Goal: Task Accomplishment & Management: Manage account settings

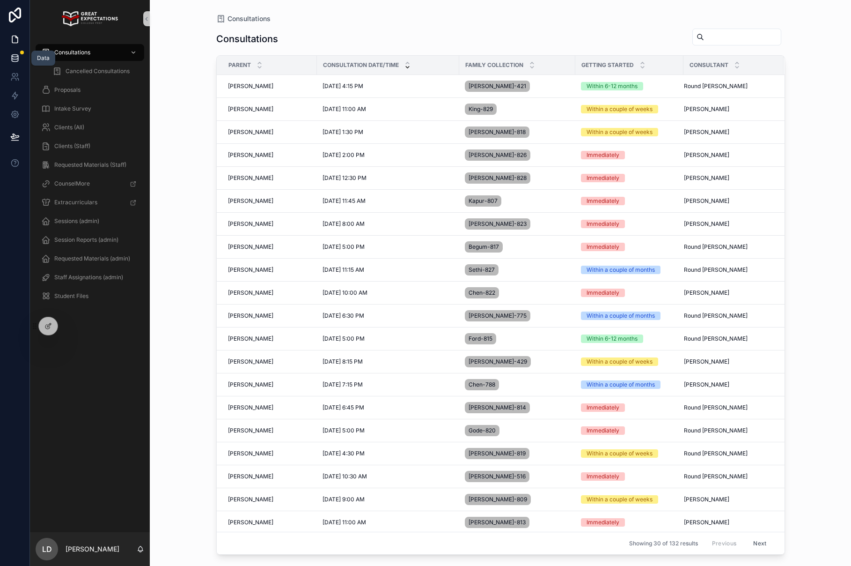
click at [13, 57] on icon at bounding box center [15, 56] width 6 height 2
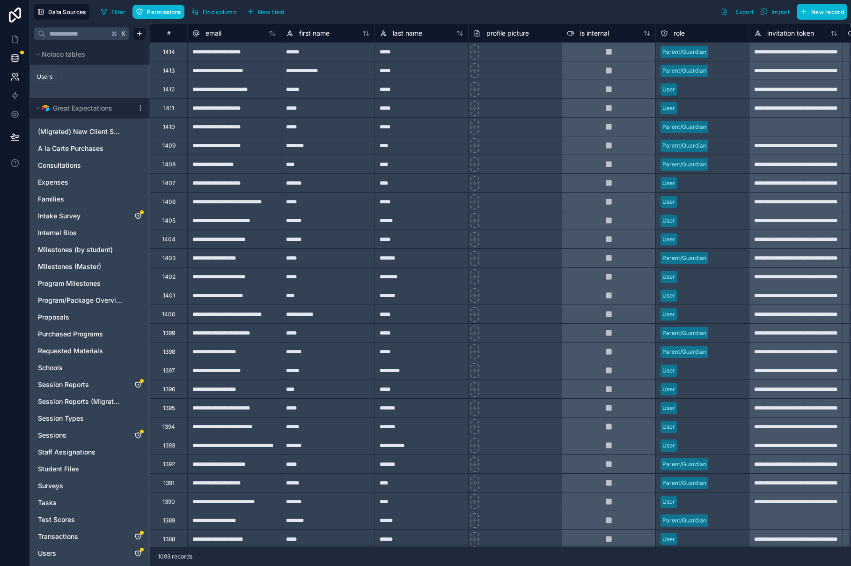
click at [16, 78] on icon at bounding box center [14, 76] width 9 height 9
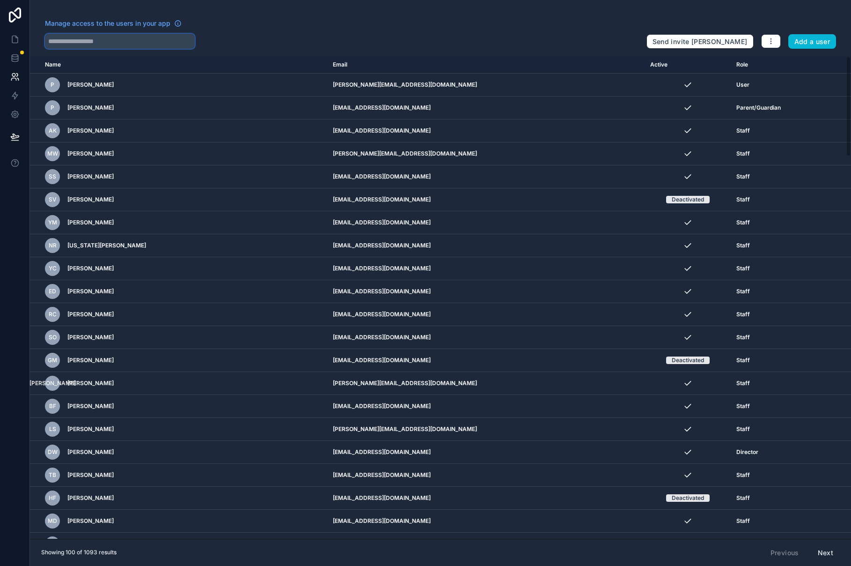
click at [116, 42] on input "text" at bounding box center [120, 41] width 150 height 15
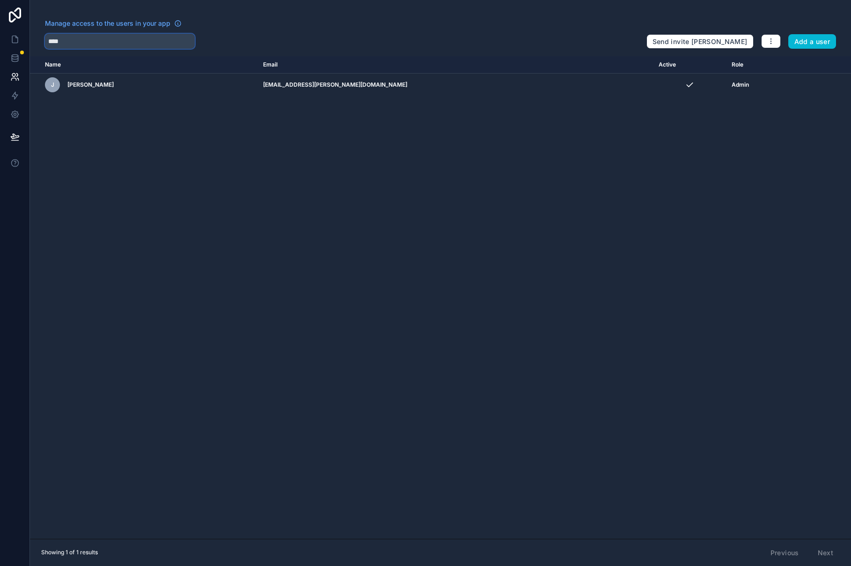
type input "****"
click at [14, 41] on icon at bounding box center [14, 39] width 9 height 9
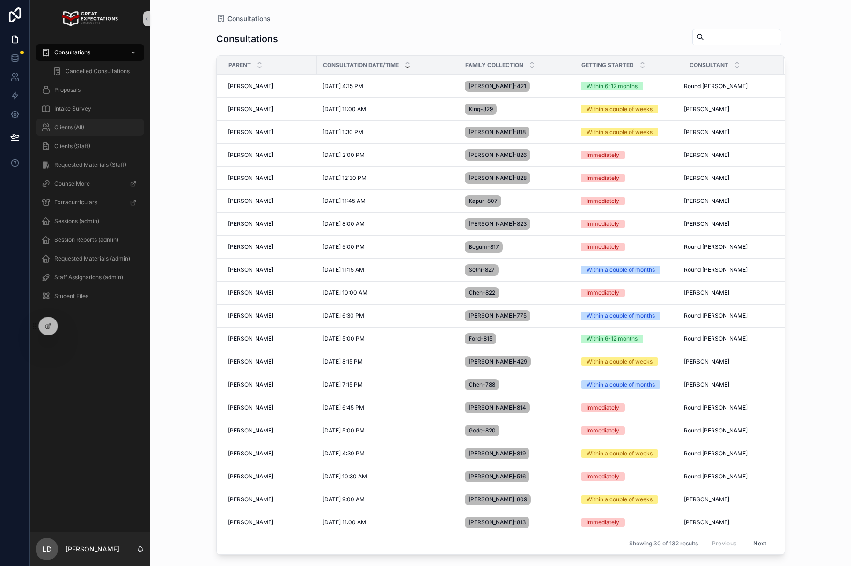
click at [86, 127] on div "Clients (All)" at bounding box center [89, 127] width 97 height 15
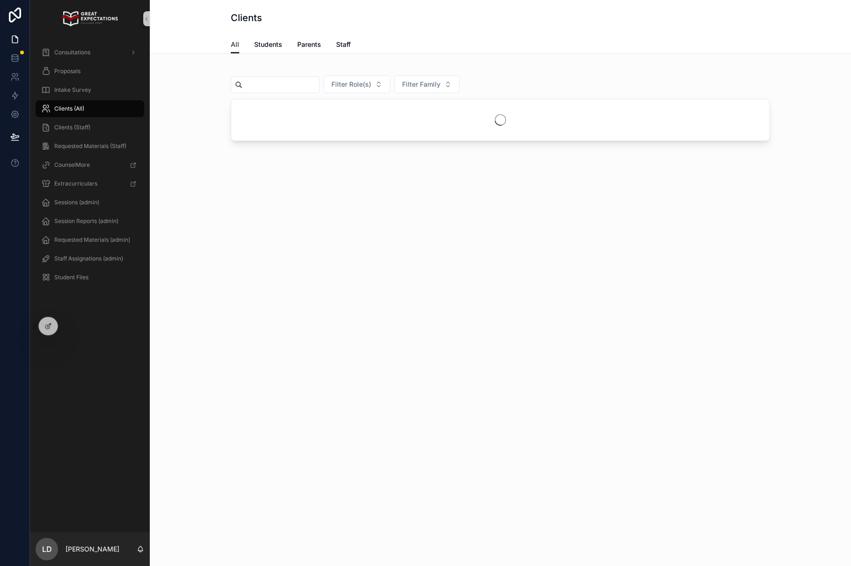
click at [272, 82] on input "scrollable content" at bounding box center [281, 84] width 77 height 13
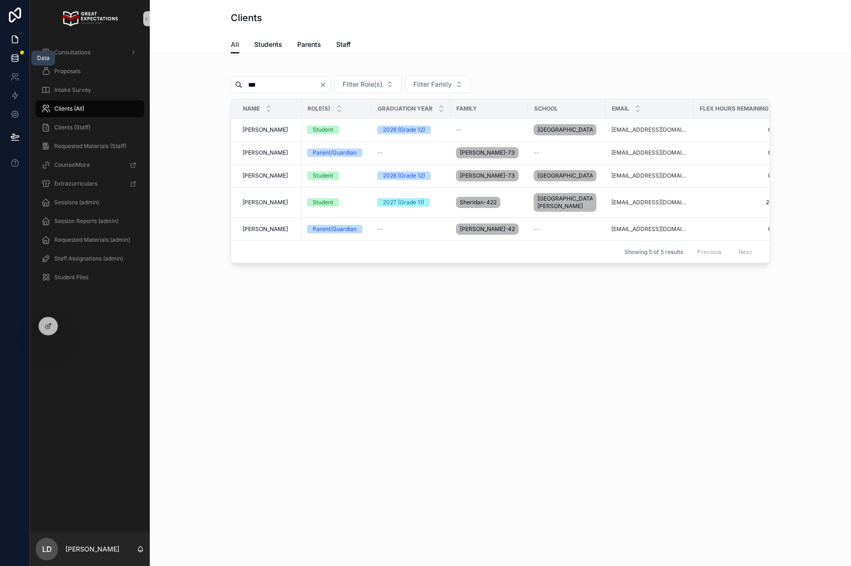
type input "***"
click at [18, 56] on icon at bounding box center [15, 58] width 6 height 4
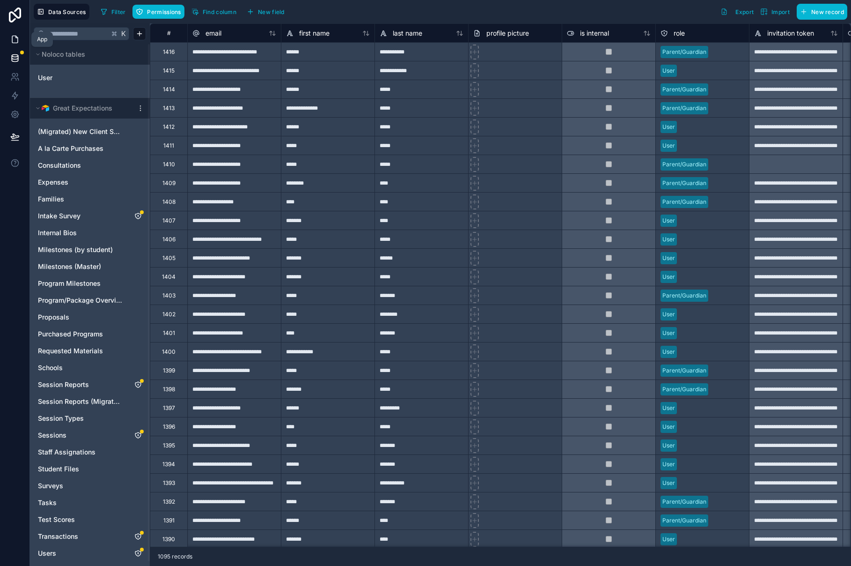
click at [18, 42] on icon at bounding box center [14, 39] width 9 height 9
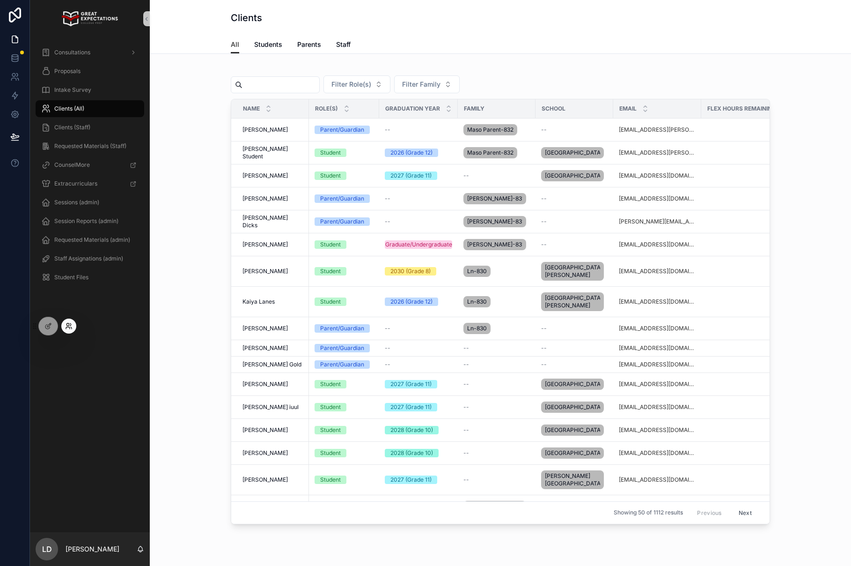
click at [72, 326] on icon at bounding box center [68, 325] width 7 height 7
click at [55, 396] on div "Consultations Proposals Intake Survey Clients (All) Clients (Staff) Requested M…" at bounding box center [90, 284] width 120 height 494
click at [93, 89] on div "Intake Survey" at bounding box center [89, 89] width 97 height 15
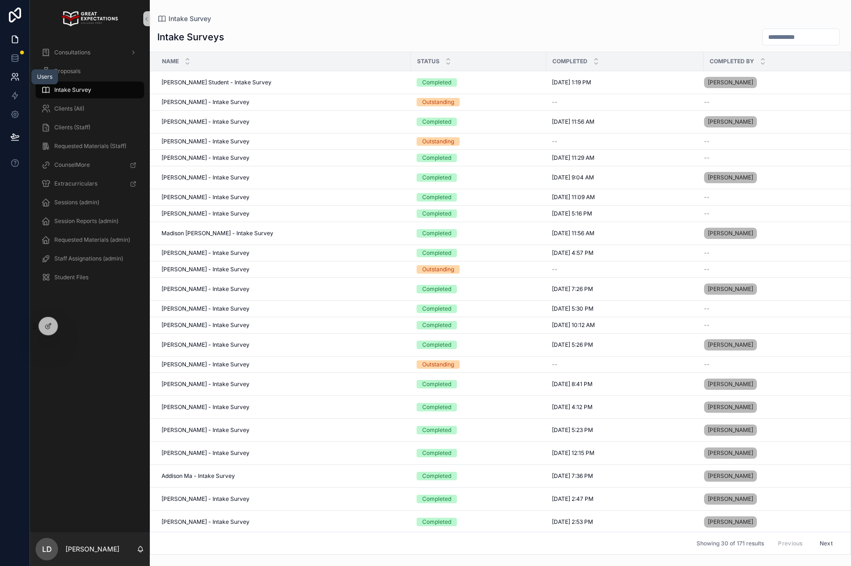
click at [19, 81] on link at bounding box center [14, 76] width 29 height 19
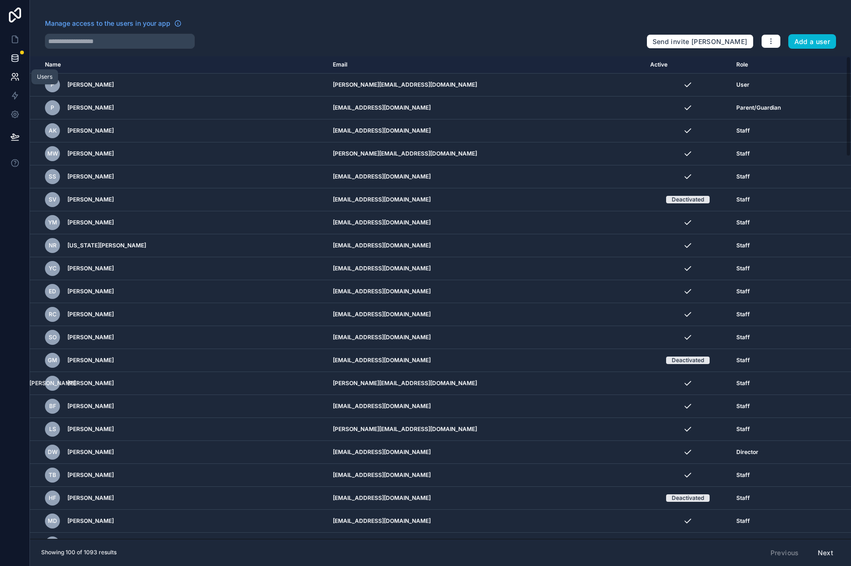
click at [11, 50] on link at bounding box center [14, 58] width 29 height 19
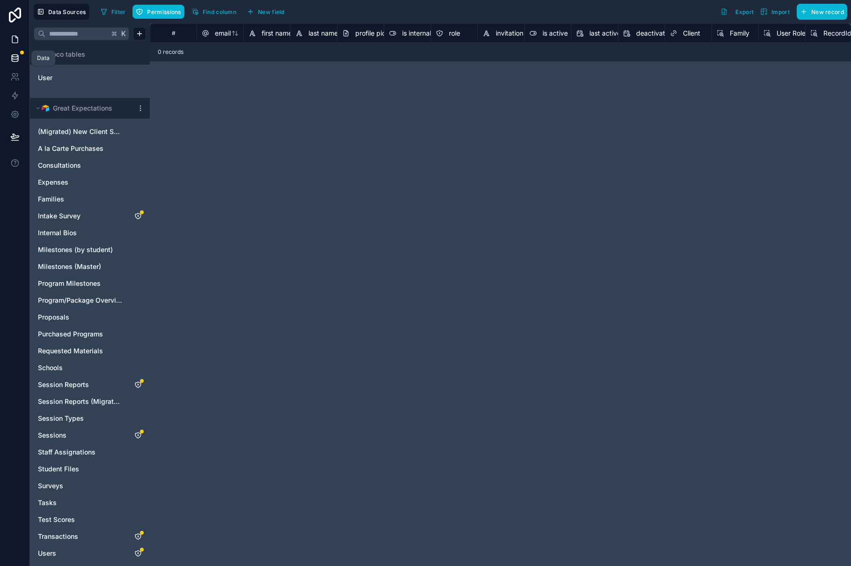
click at [18, 33] on link at bounding box center [14, 39] width 29 height 19
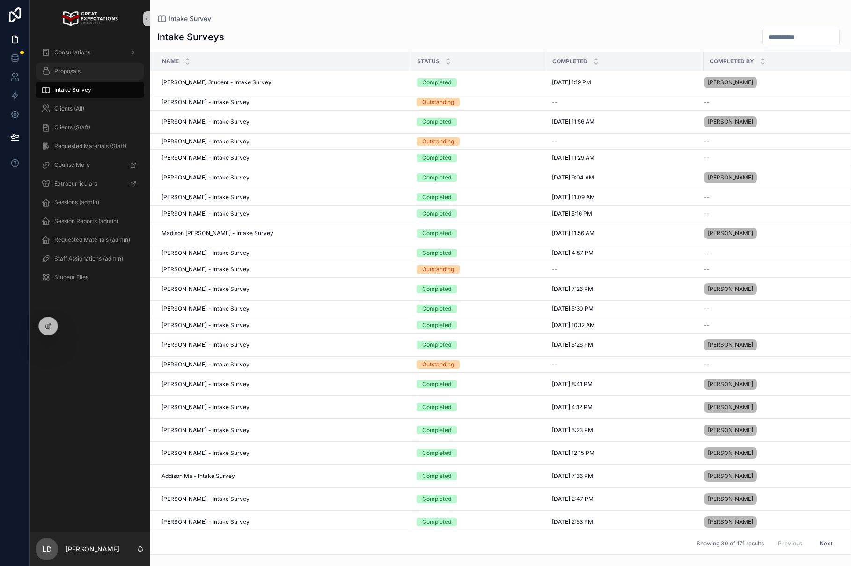
click at [79, 73] on span "Proposals" at bounding box center [67, 70] width 26 height 7
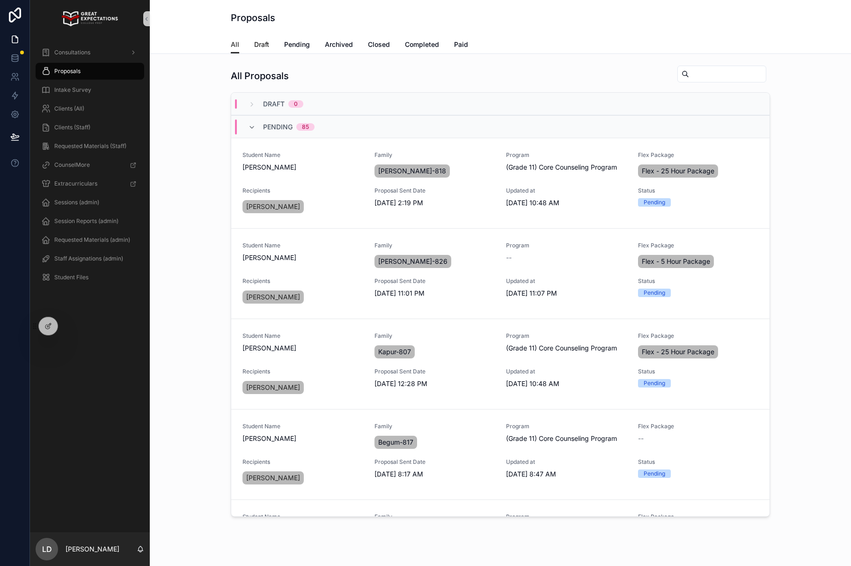
click at [257, 40] on span "Draft" at bounding box center [261, 44] width 15 height 9
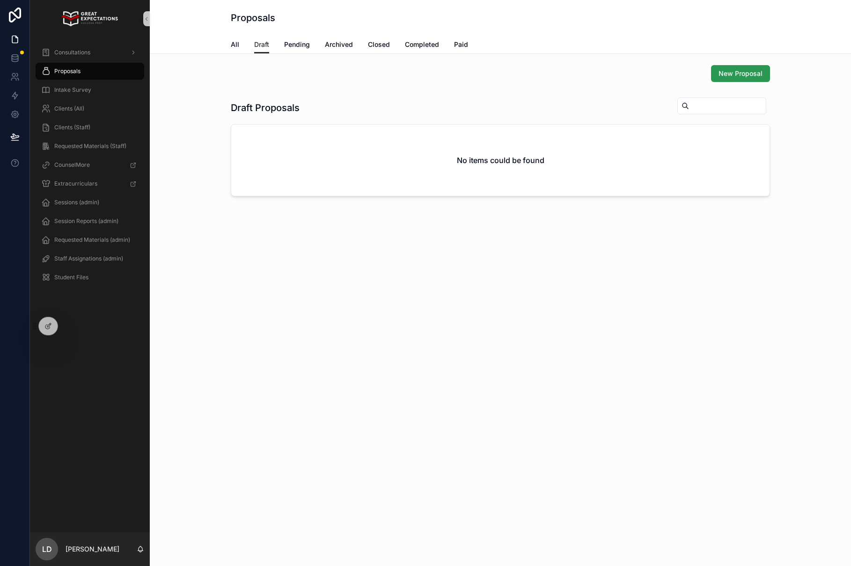
click at [728, 76] on span "New Proposal" at bounding box center [741, 73] width 44 height 9
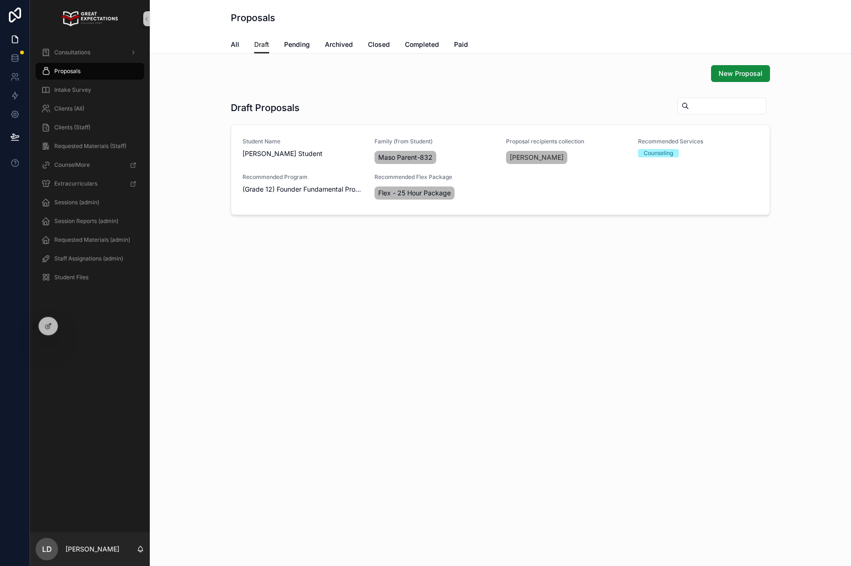
click at [239, 36] on div "All Draft Pending Archived Closed Completed Paid" at bounding box center [500, 45] width 539 height 18
click at [743, 171] on span "SEND PROPOSAL" at bounding box center [737, 171] width 48 height 7
click at [756, 174] on span "SEND PROPOSAL" at bounding box center [737, 171] width 48 height 7
click at [286, 46] on span "Pending" at bounding box center [297, 44] width 26 height 9
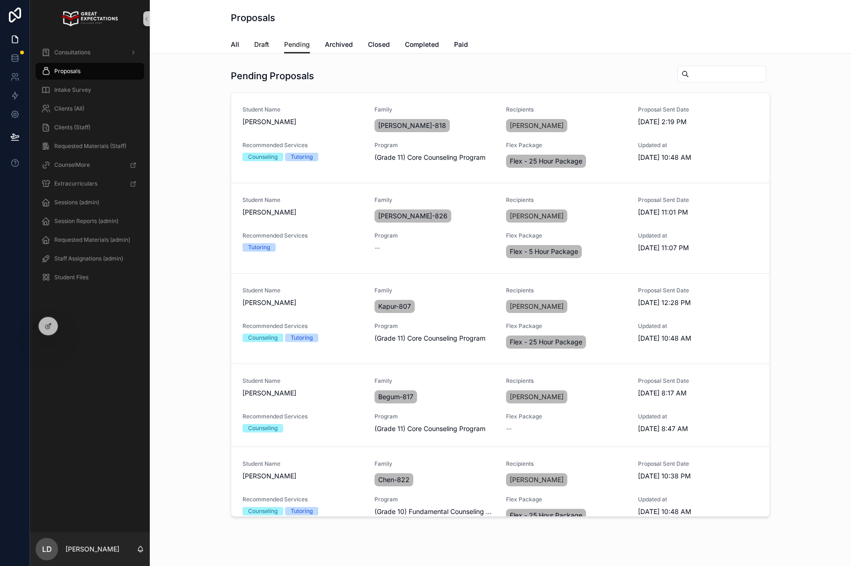
click at [260, 45] on span "Draft" at bounding box center [261, 44] width 15 height 9
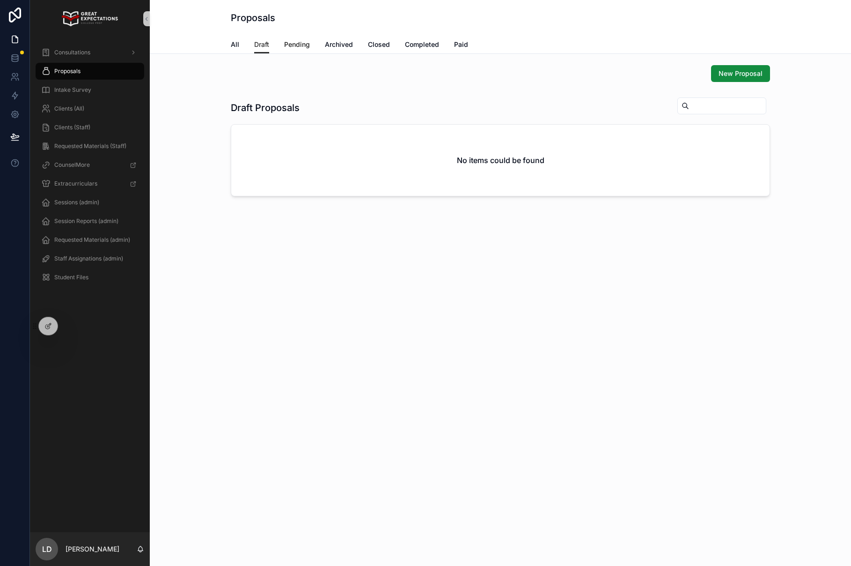
click at [290, 44] on span "Pending" at bounding box center [297, 44] width 26 height 9
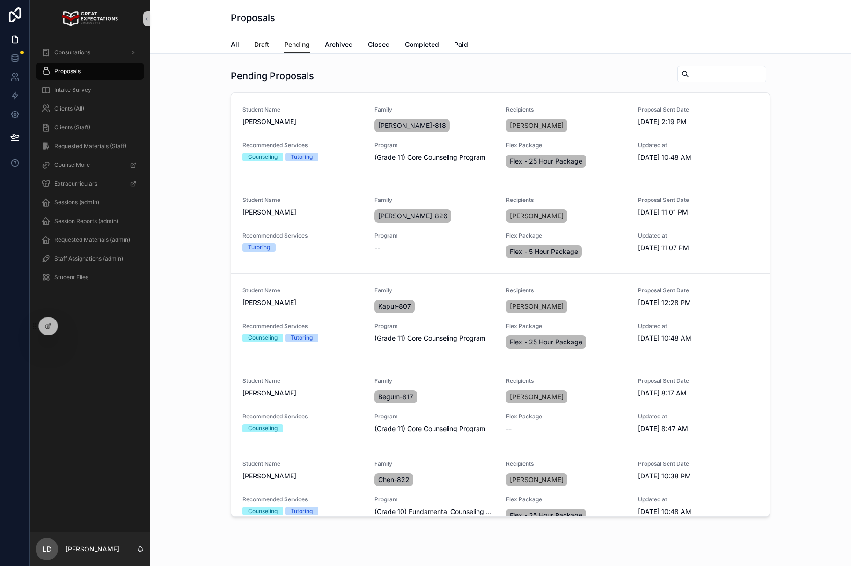
click at [258, 36] on link "Draft" at bounding box center [261, 45] width 15 height 19
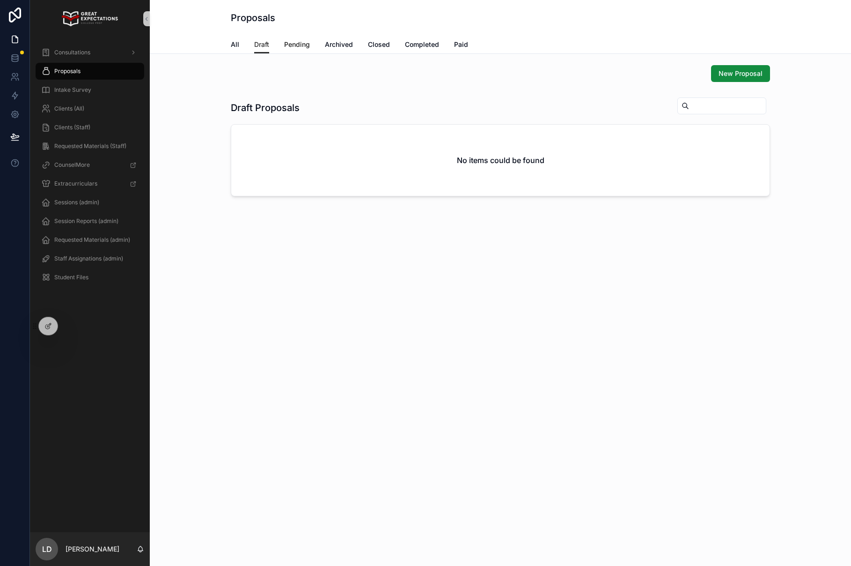
click at [292, 41] on span "Pending" at bounding box center [297, 44] width 26 height 9
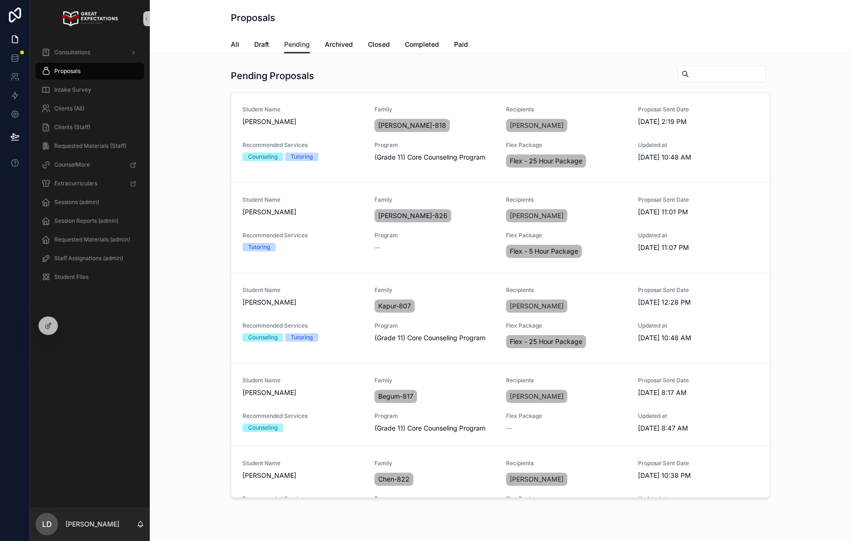
click at [48, 323] on icon at bounding box center [47, 325] width 7 height 7
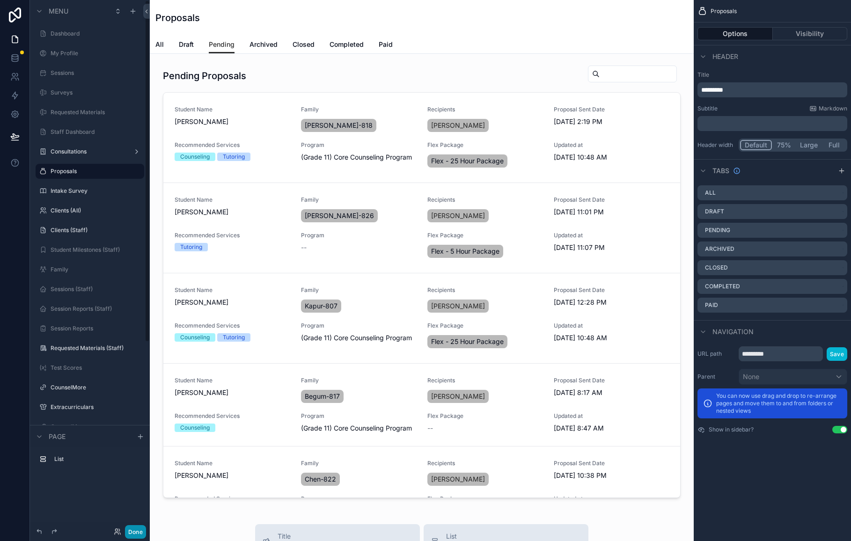
click at [137, 531] on button "Done" at bounding box center [135, 532] width 21 height 14
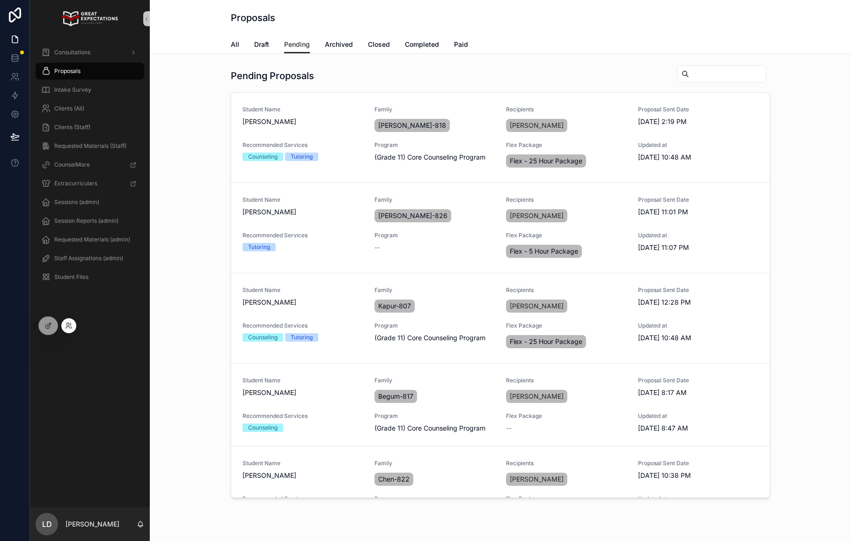
click at [63, 326] on div at bounding box center [68, 325] width 15 height 15
click at [72, 324] on icon at bounding box center [68, 325] width 7 height 7
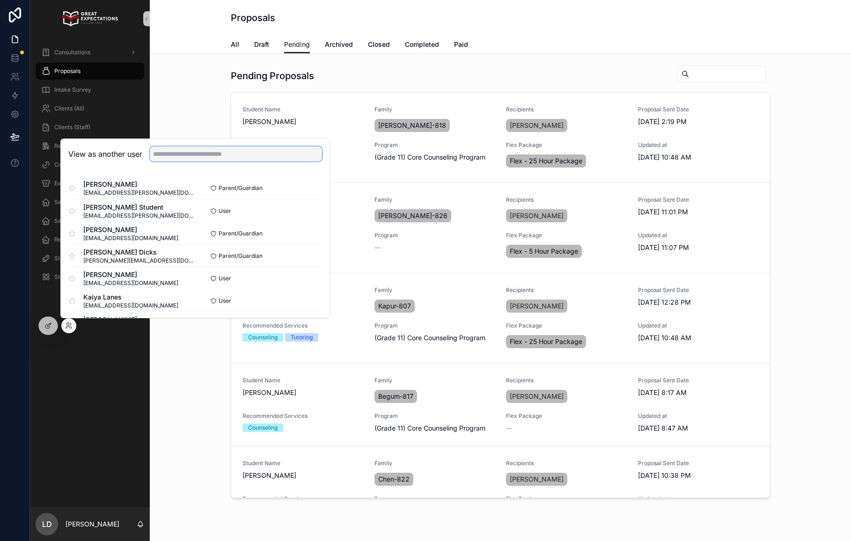
click at [189, 159] on input "text" at bounding box center [236, 154] width 172 height 15
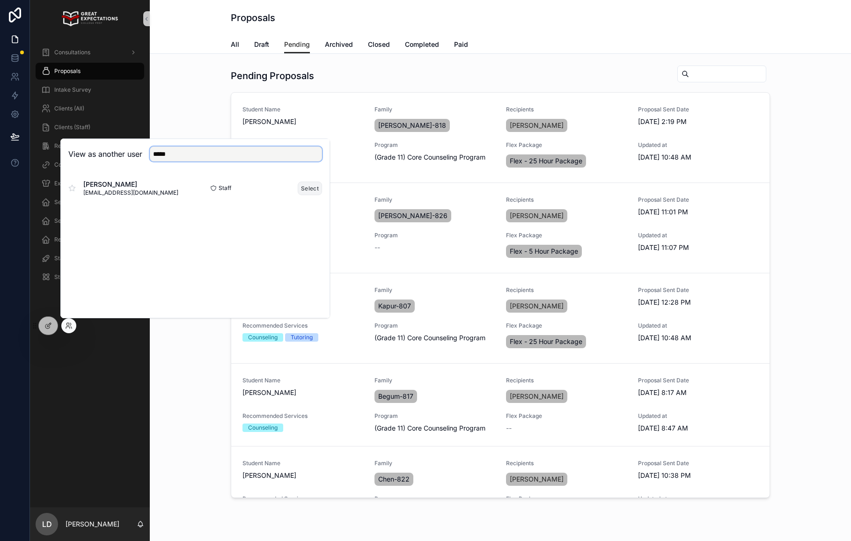
type input "*****"
click at [305, 187] on button "Select" at bounding box center [310, 189] width 24 height 14
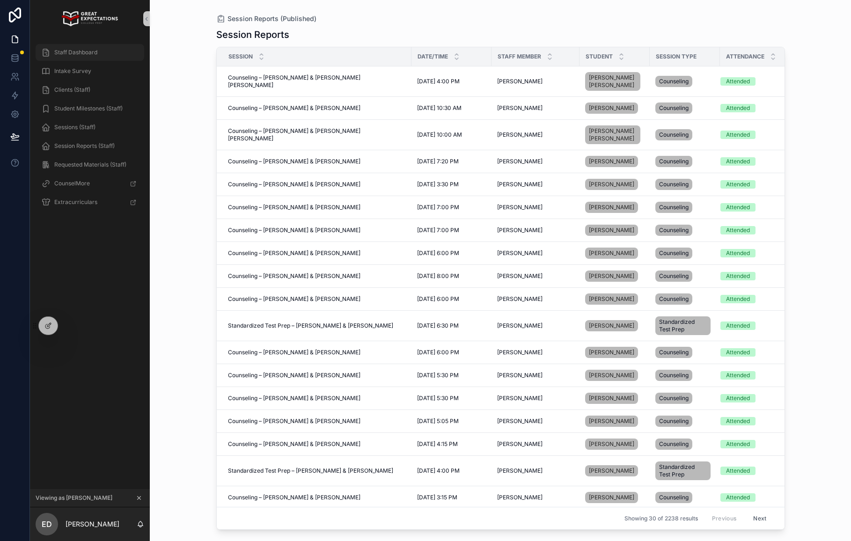
click at [118, 45] on div "Staff Dashboard" at bounding box center [89, 52] width 97 height 15
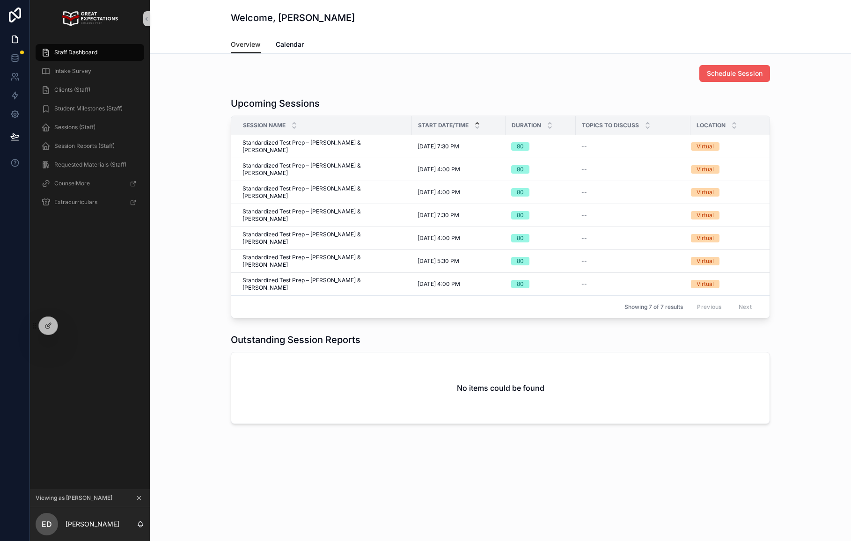
click at [735, 69] on span "Schedule Session" at bounding box center [735, 73] width 56 height 9
click at [73, 326] on div at bounding box center [68, 325] width 15 height 15
click at [67, 325] on icon at bounding box center [67, 324] width 2 height 2
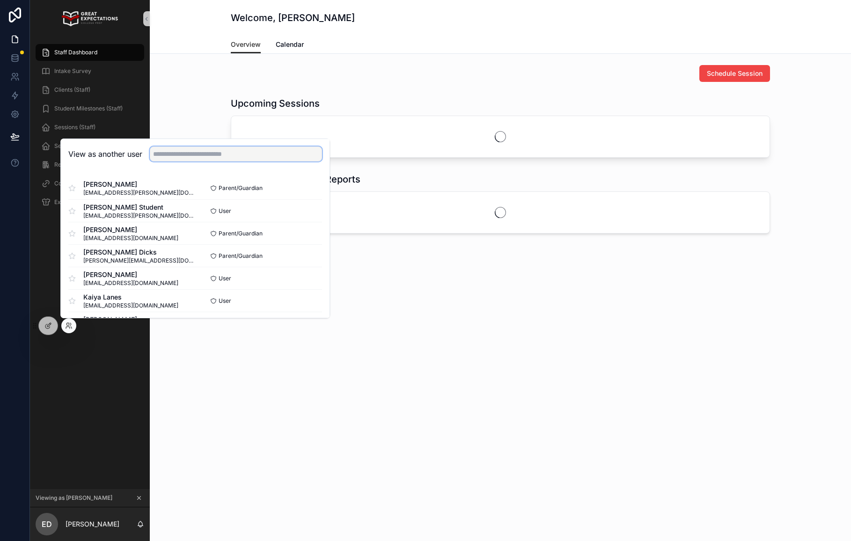
click at [184, 159] on input "text" at bounding box center [236, 154] width 172 height 15
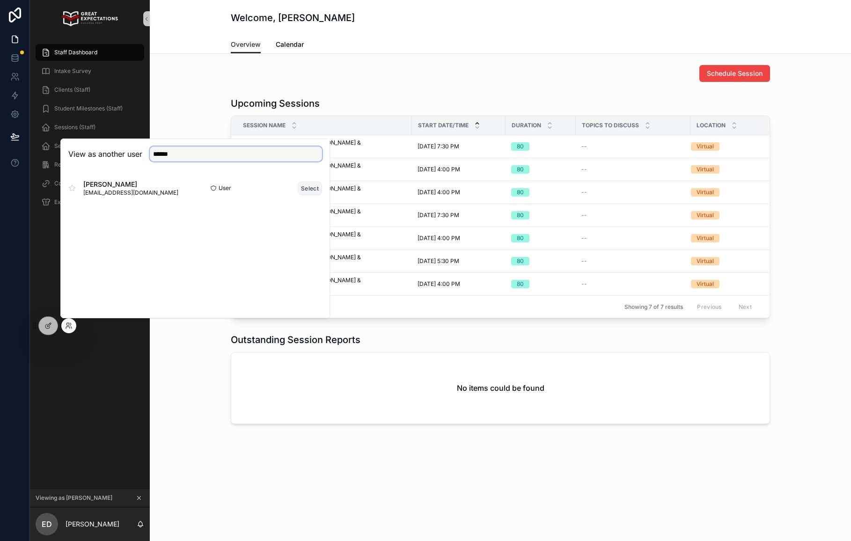
type input "******"
click at [301, 188] on button "Select" at bounding box center [310, 189] width 24 height 14
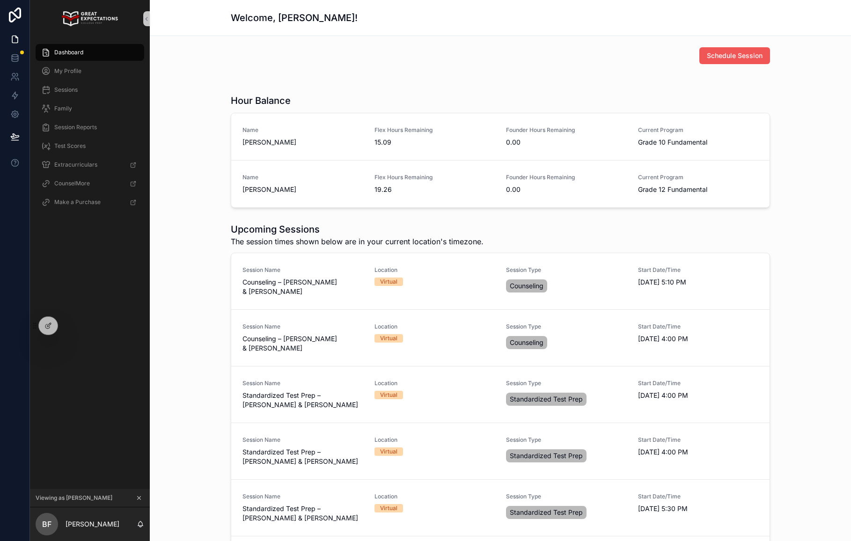
click at [741, 50] on button "Schedule Session" at bounding box center [734, 55] width 71 height 17
click at [51, 329] on icon at bounding box center [47, 325] width 7 height 7
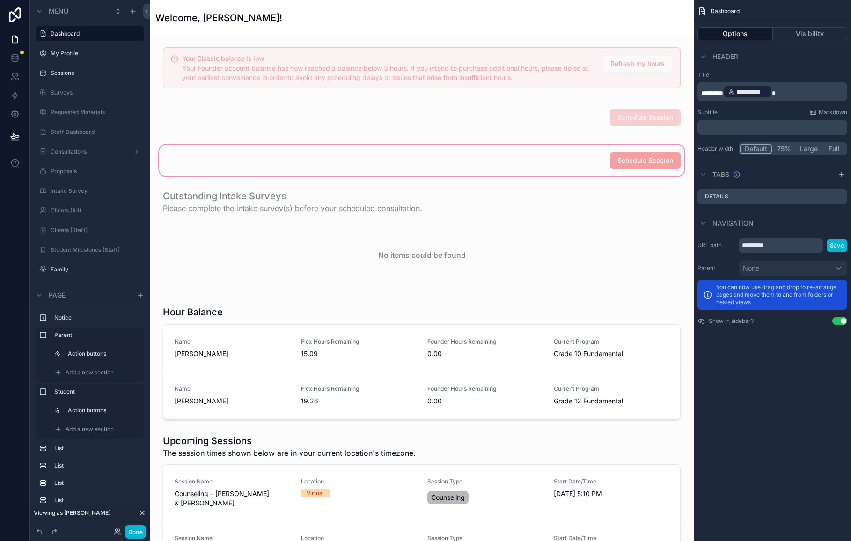
click at [529, 171] on div "scrollable content" at bounding box center [421, 161] width 529 height 36
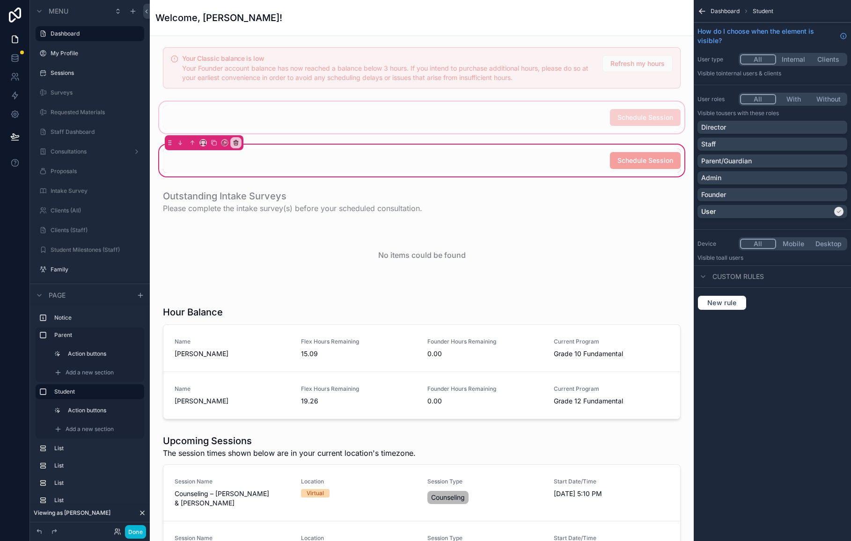
click at [542, 132] on div "scrollable content" at bounding box center [421, 118] width 529 height 36
click at [560, 125] on div "scrollable content" at bounding box center [421, 118] width 529 height 36
drag, startPoint x: 564, startPoint y: 121, endPoint x: 579, endPoint y: 113, distance: 17.0
click at [564, 121] on div "scrollable content" at bounding box center [421, 118] width 529 height 36
click at [585, 111] on div "scrollable content" at bounding box center [421, 118] width 529 height 36
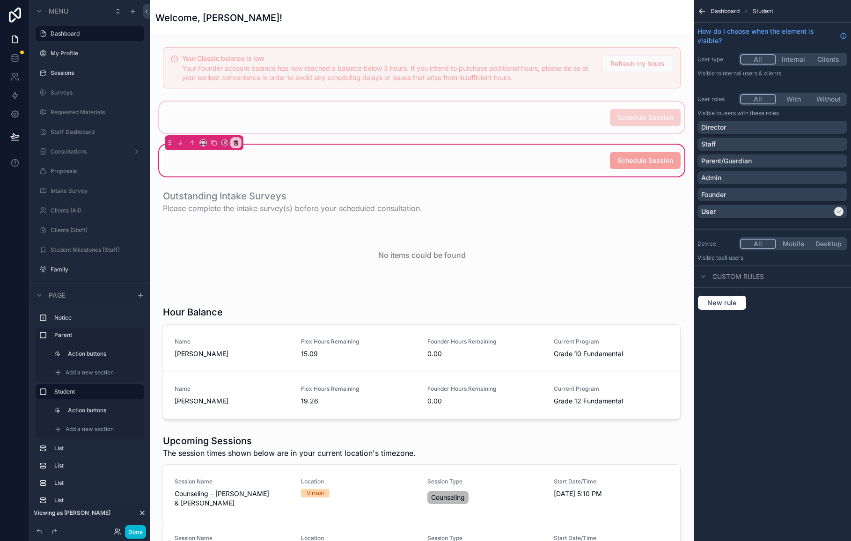
click at [585, 111] on div "scrollable content" at bounding box center [421, 118] width 529 height 36
click at [743, 143] on div "Staff" at bounding box center [772, 144] width 142 height 9
click at [840, 213] on icon "scrollable content" at bounding box center [839, 212] width 6 height 6
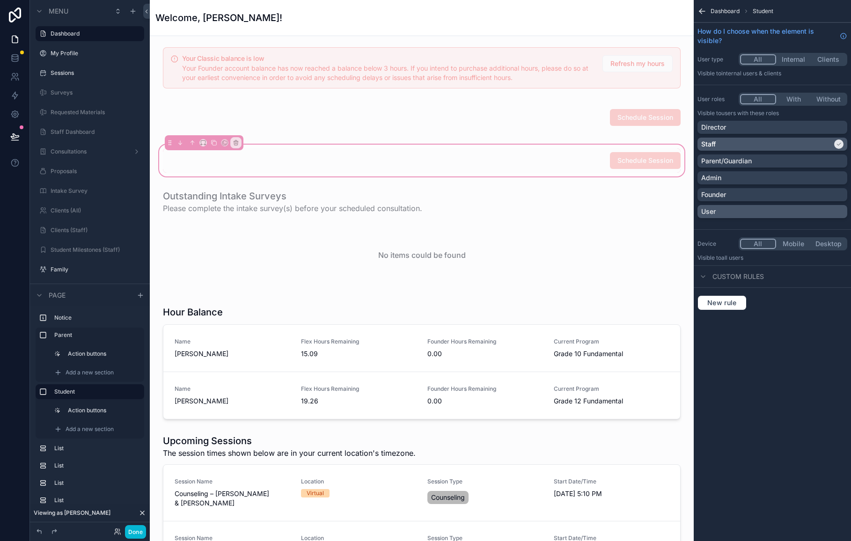
click at [757, 145] on div "Staff" at bounding box center [766, 144] width 131 height 9
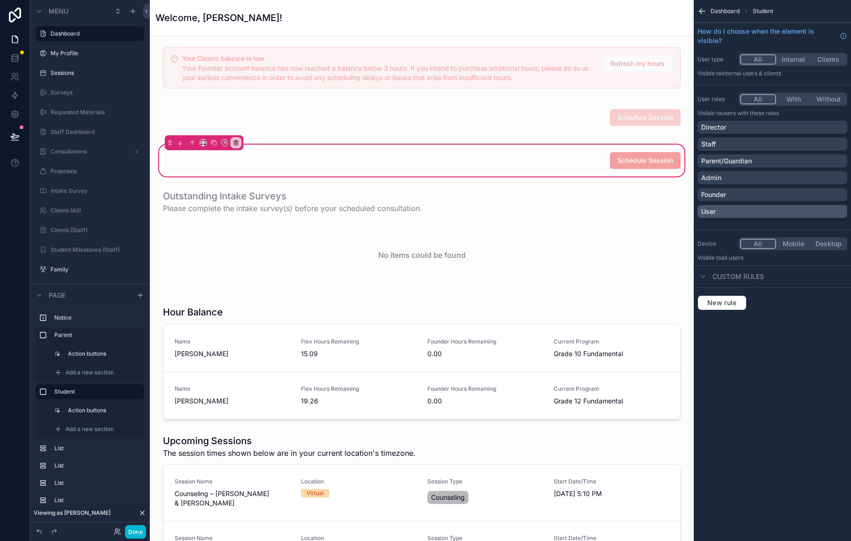
click at [756, 218] on div "Director Staff Parent/Guardian Admin Founder User" at bounding box center [773, 171] width 150 height 101
click at [754, 216] on div "User" at bounding box center [772, 211] width 142 height 9
click at [119, 534] on icon at bounding box center [117, 531] width 7 height 7
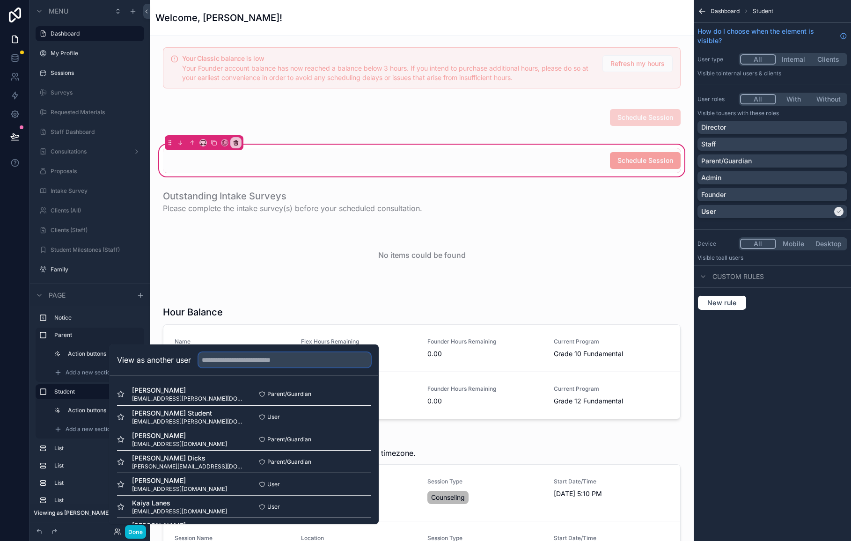
click at [277, 367] on input "text" at bounding box center [284, 360] width 172 height 15
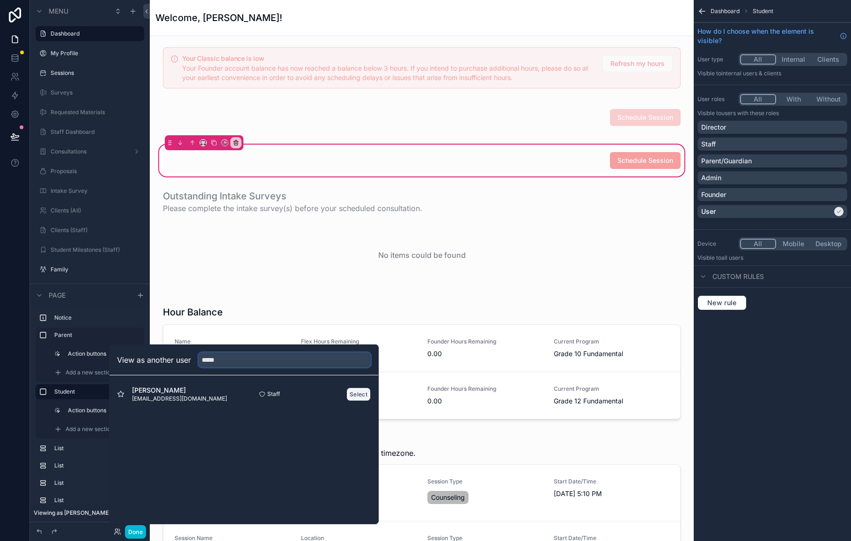
type input "*****"
click at [353, 399] on button "Select" at bounding box center [358, 395] width 24 height 14
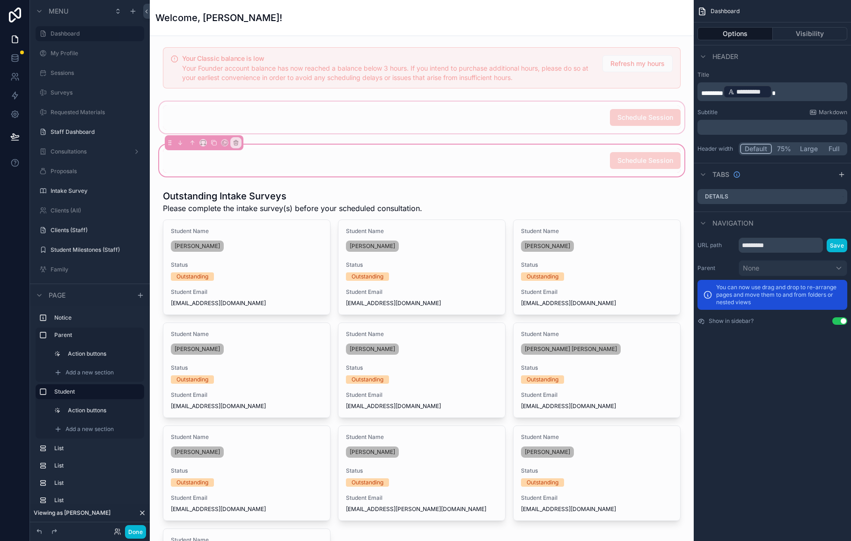
click at [672, 126] on div "scrollable content" at bounding box center [421, 118] width 529 height 36
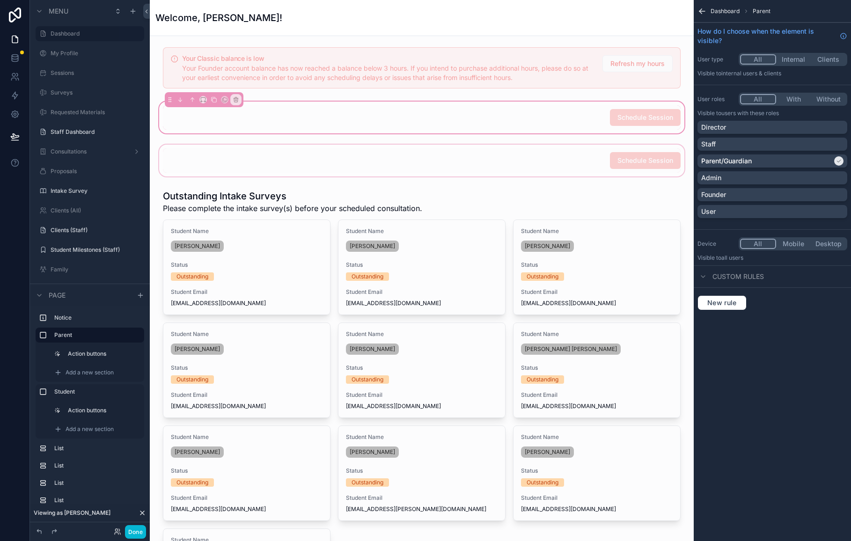
click at [666, 152] on div "scrollable content" at bounding box center [421, 161] width 529 height 36
click at [633, 157] on div "scrollable content" at bounding box center [421, 161] width 529 height 36
click at [140, 531] on button "Done" at bounding box center [135, 532] width 21 height 14
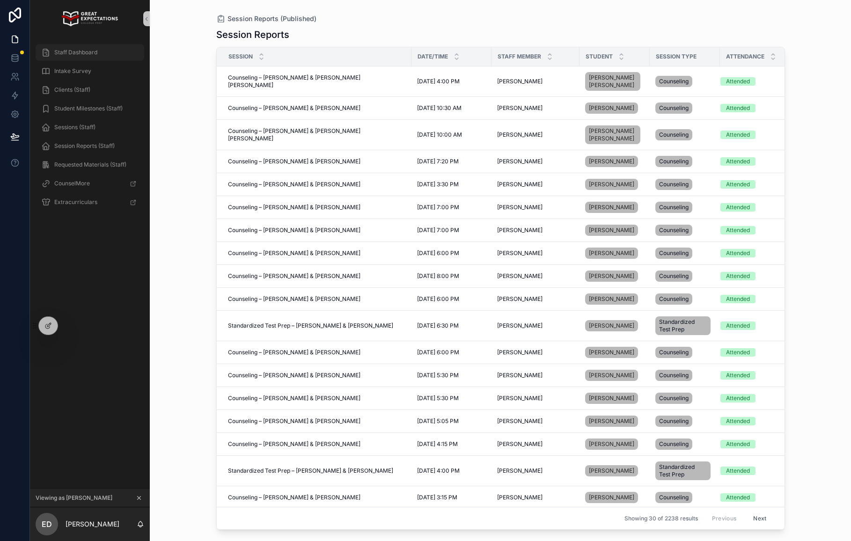
click at [93, 54] on span "Staff Dashboard" at bounding box center [75, 52] width 43 height 7
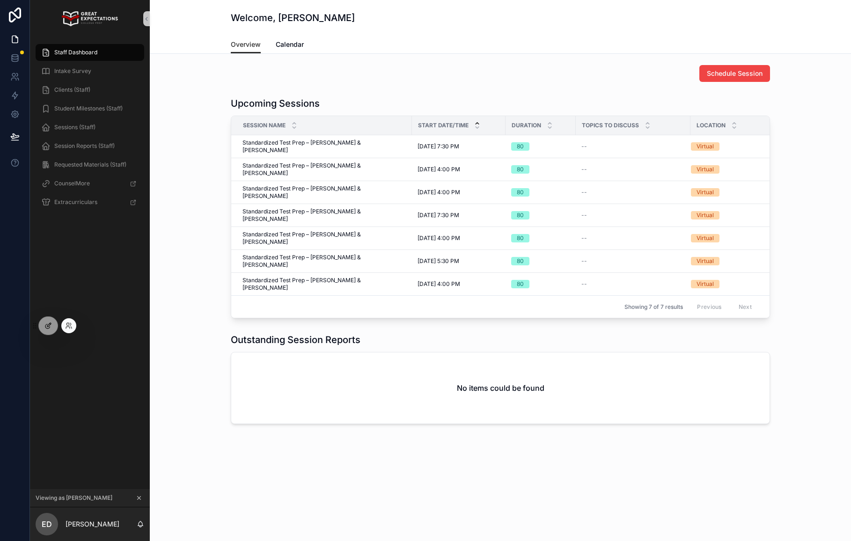
click at [54, 332] on div at bounding box center [48, 326] width 19 height 18
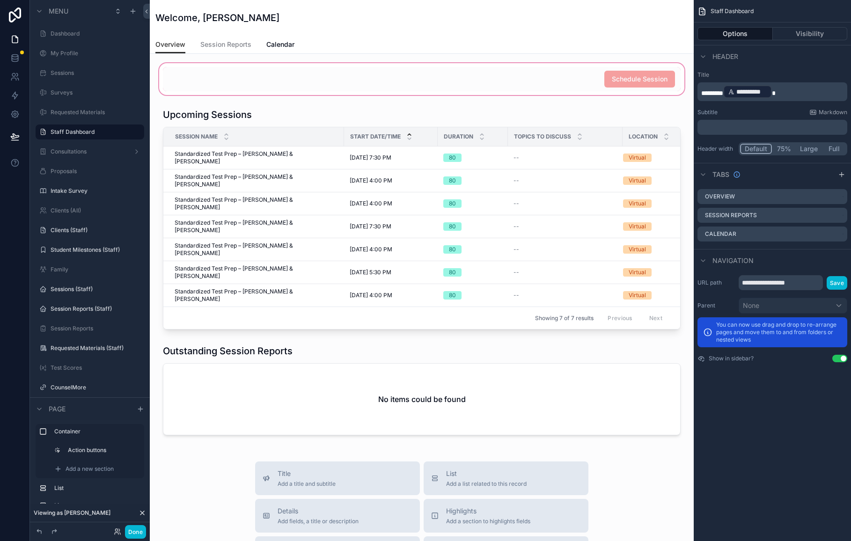
click at [679, 81] on div "scrollable content" at bounding box center [421, 79] width 529 height 36
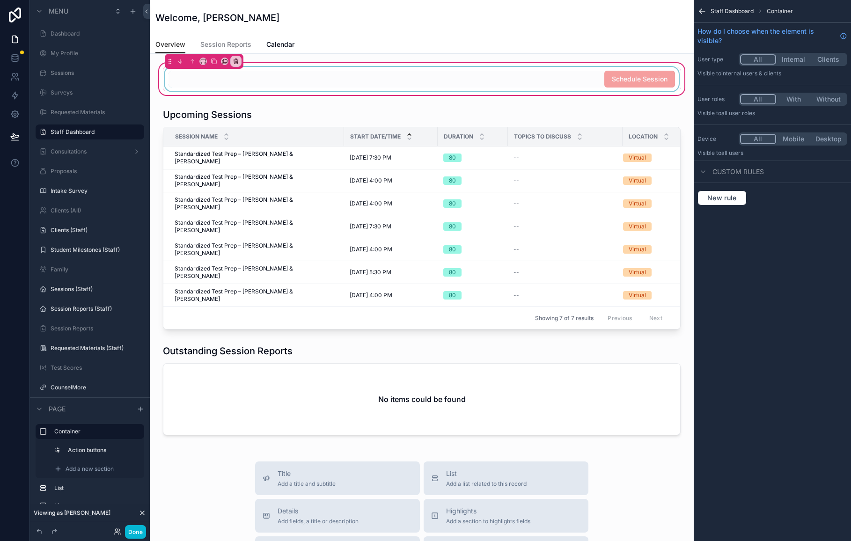
click at [637, 78] on div "scrollable content" at bounding box center [422, 79] width 518 height 24
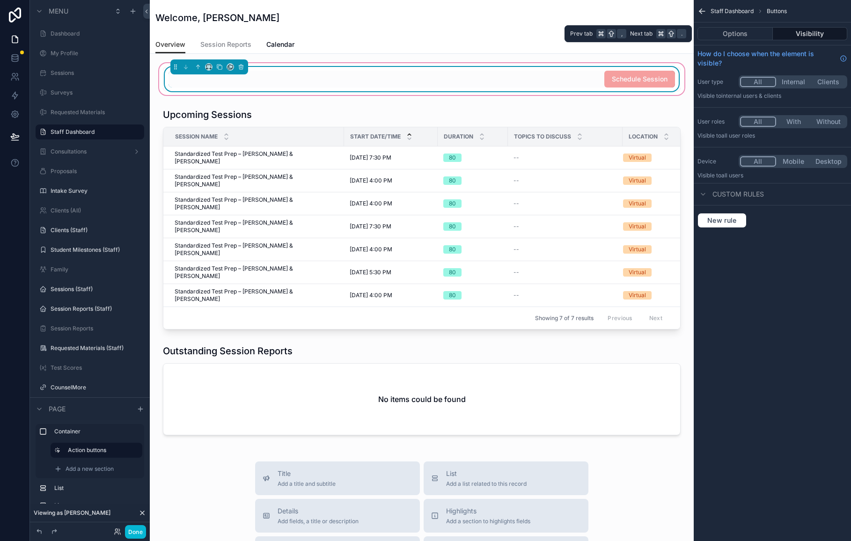
click at [803, 36] on button "Visibility" at bounding box center [810, 33] width 75 height 13
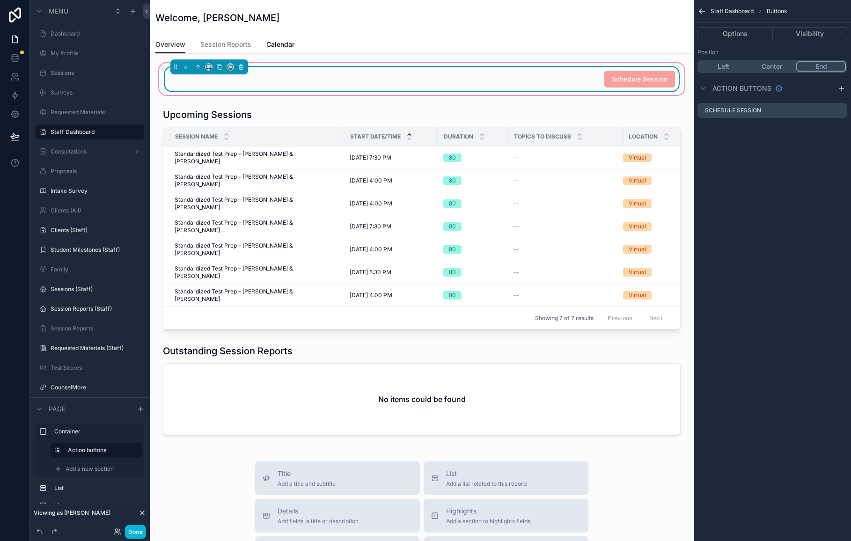
click at [655, 74] on span "Schedule Session" at bounding box center [639, 79] width 71 height 17
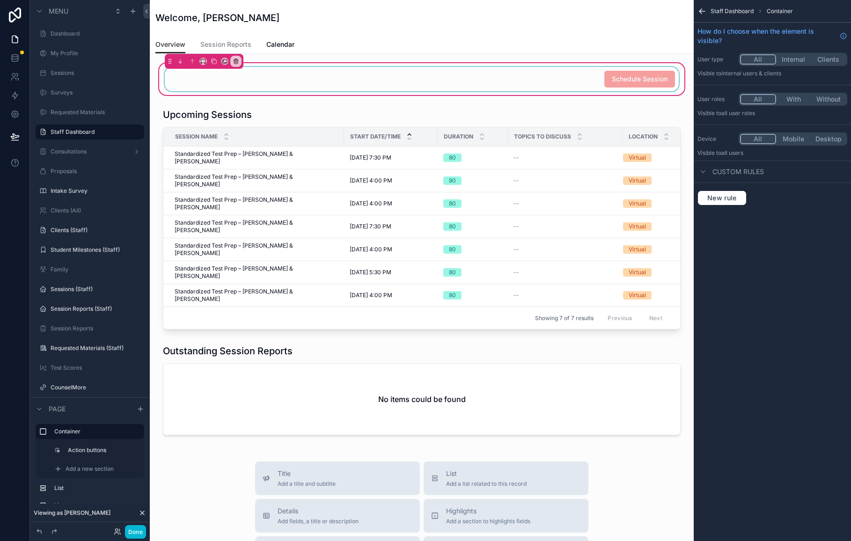
click at [666, 74] on div "scrollable content" at bounding box center [422, 79] width 518 height 24
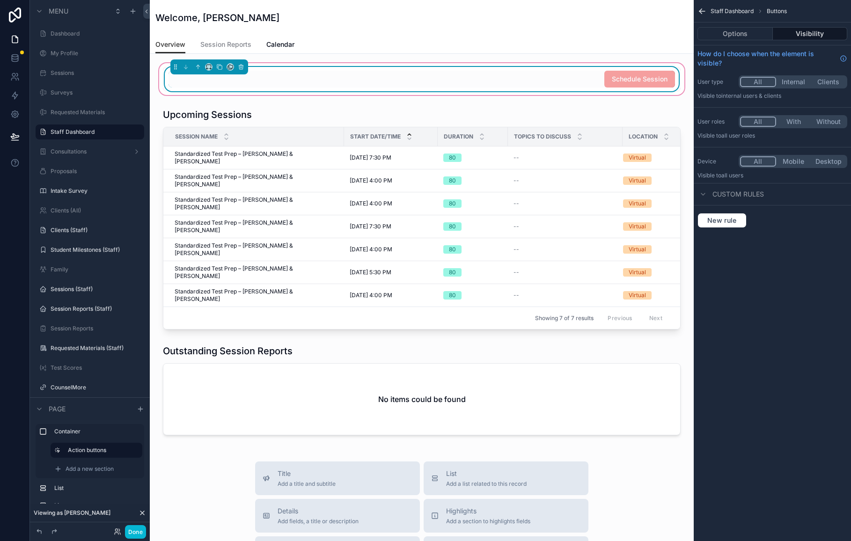
click at [722, 199] on div "Custom rules" at bounding box center [731, 194] width 66 height 11
click at [705, 196] on icon "scrollable content" at bounding box center [702, 194] width 7 height 7
click at [716, 220] on span "New rule" at bounding box center [722, 220] width 37 height 8
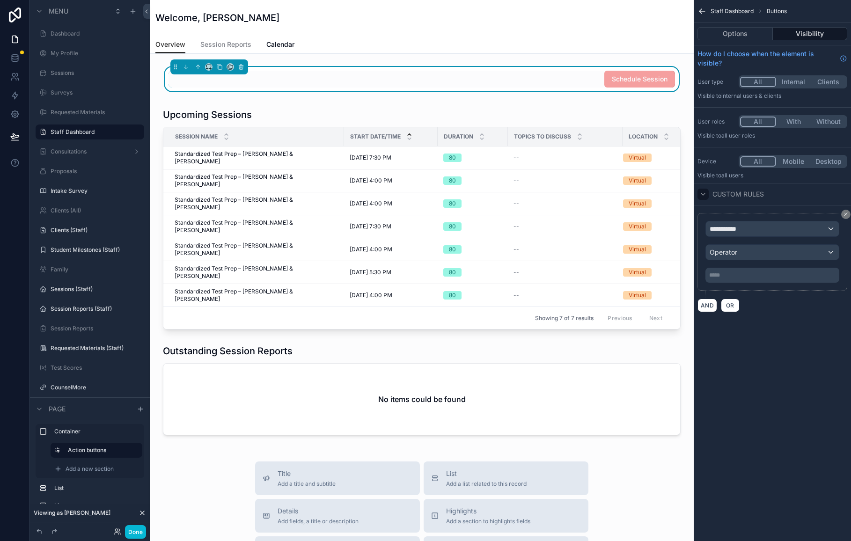
click at [703, 194] on icon "scrollable content" at bounding box center [703, 194] width 4 height 2
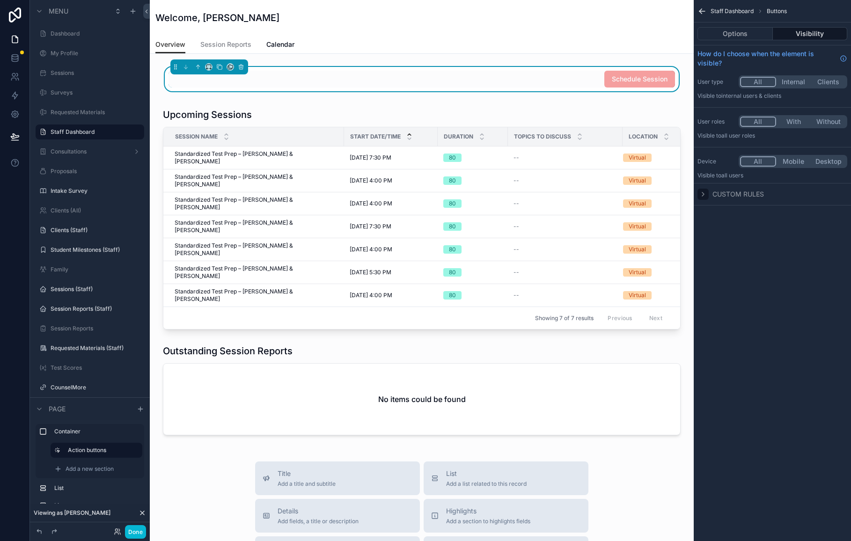
click at [702, 192] on icon "scrollable content" at bounding box center [703, 194] width 2 height 4
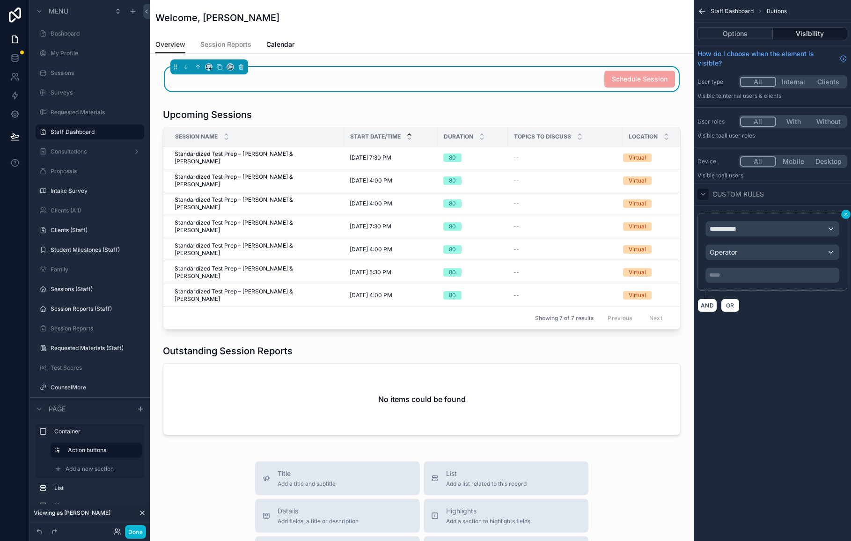
click at [844, 217] on button "scrollable content" at bounding box center [845, 214] width 9 height 9
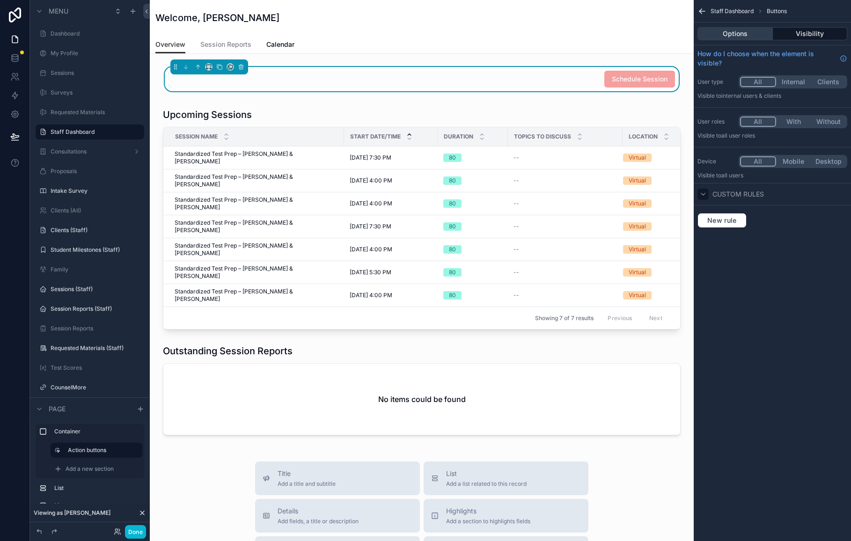
click at [726, 35] on button "Options" at bounding box center [735, 33] width 75 height 13
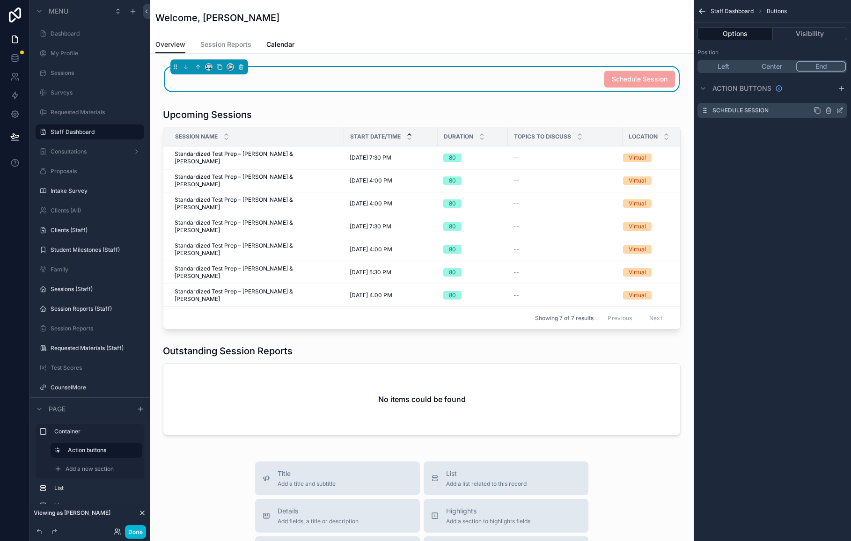
click at [838, 113] on icon "scrollable content" at bounding box center [840, 111] width 4 height 4
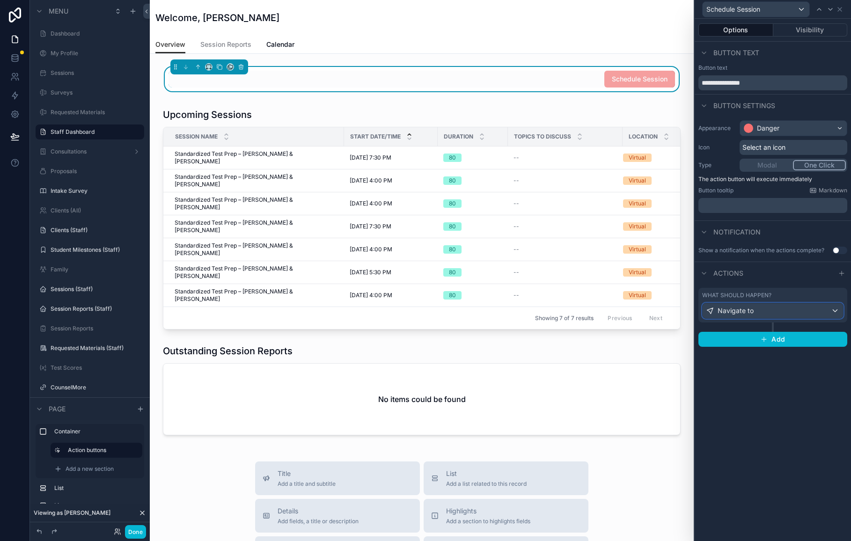
click at [833, 315] on div "Navigate to" at bounding box center [773, 310] width 140 height 15
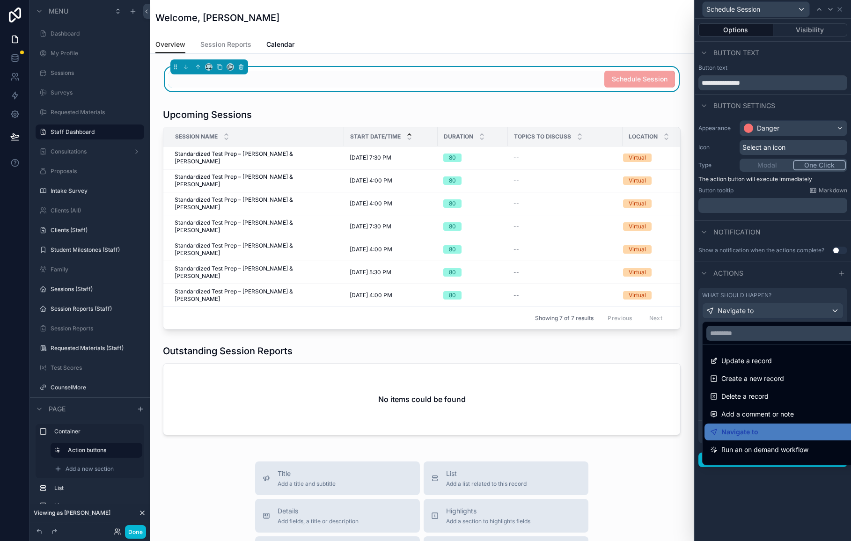
click at [834, 313] on div at bounding box center [773, 270] width 156 height 541
